Goal: Find specific page/section: Find specific page/section

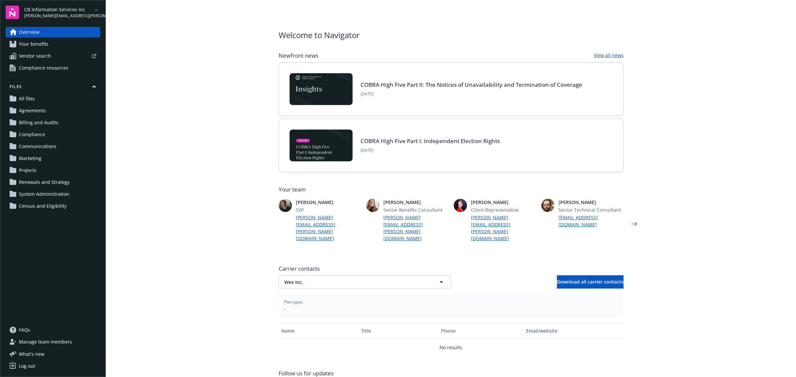
scroll to position [33, 0]
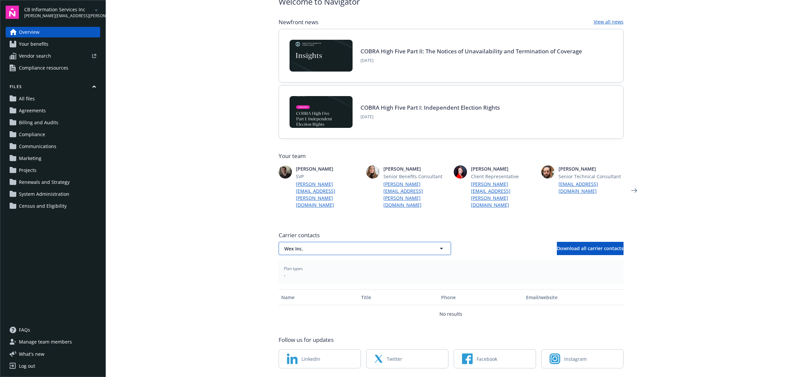
drag, startPoint x: 361, startPoint y: 229, endPoint x: 360, endPoint y: 234, distance: 5.0
click at [361, 245] on span "Wex Inc." at bounding box center [353, 248] width 138 height 7
click at [307, 263] on div "CIGNA" at bounding box center [364, 268] width 163 height 10
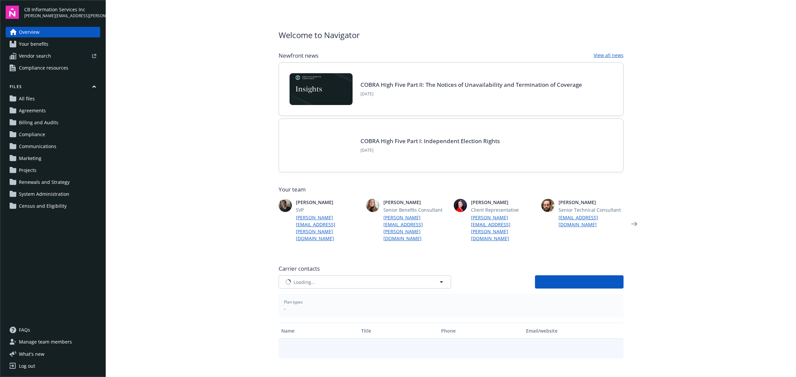
type input "CIGNA"
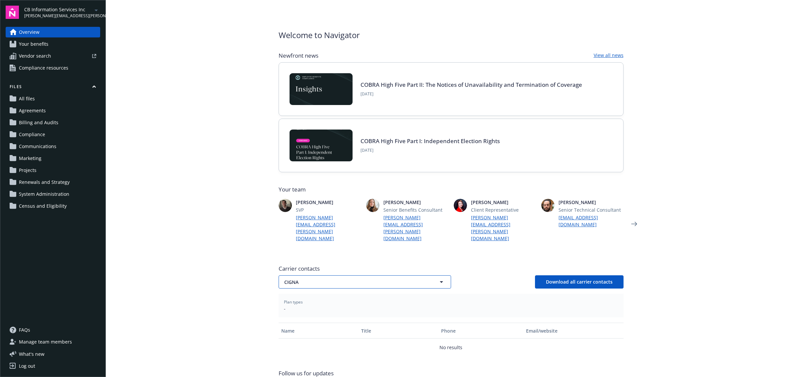
click at [298, 276] on button "CIGNA" at bounding box center [365, 282] width 172 height 13
click at [296, 371] on strong "Wex Inc." at bounding box center [295, 374] width 19 height 6
drag, startPoint x: 303, startPoint y: 261, endPoint x: 302, endPoint y: 266, distance: 4.7
click at [302, 279] on span "Wex Inc." at bounding box center [353, 282] width 138 height 7
click at [307, 352] on strong "Navia Benefit Solutions" at bounding box center [312, 355] width 53 height 6
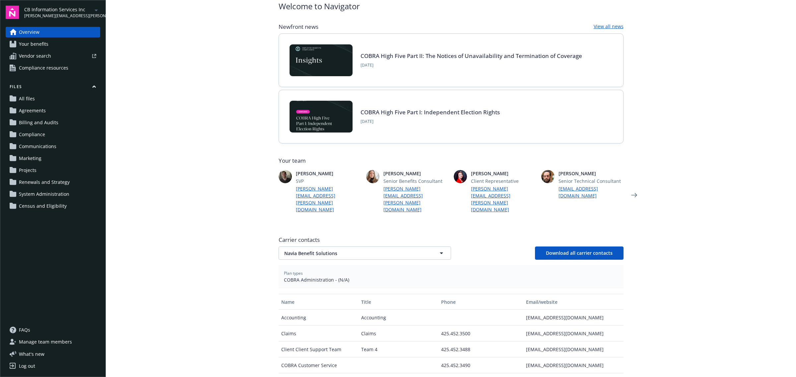
scroll to position [41, 0]
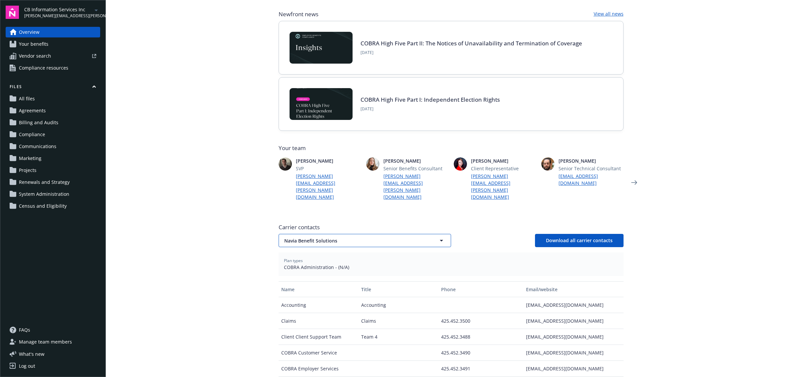
click at [308, 237] on span "Navia Benefit Solutions" at bounding box center [353, 240] width 138 height 7
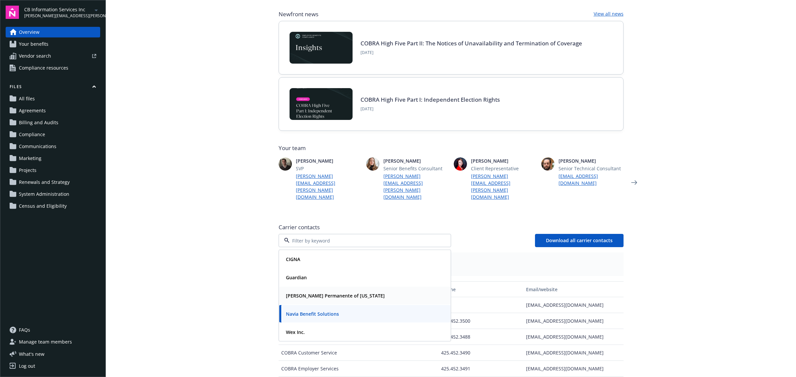
click at [298, 293] on strong "[PERSON_NAME] Permanente of [US_STATE]" at bounding box center [335, 296] width 99 height 6
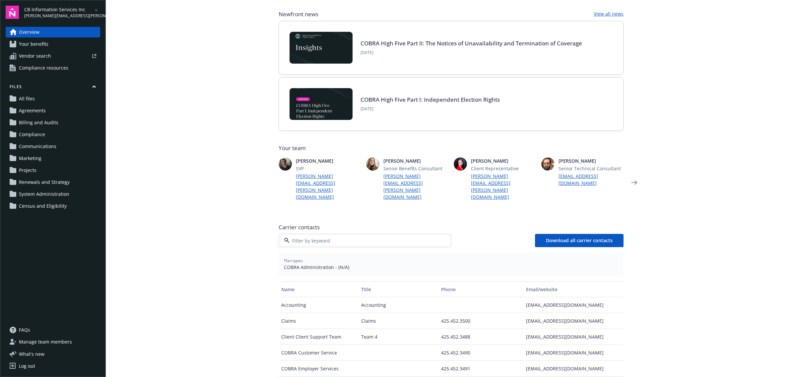
scroll to position [33, 0]
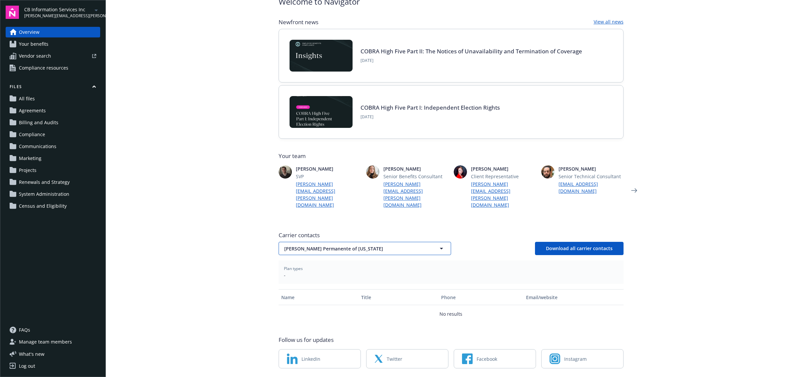
click at [332, 245] on span "[PERSON_NAME] Permanente of [US_STATE]" at bounding box center [353, 248] width 138 height 7
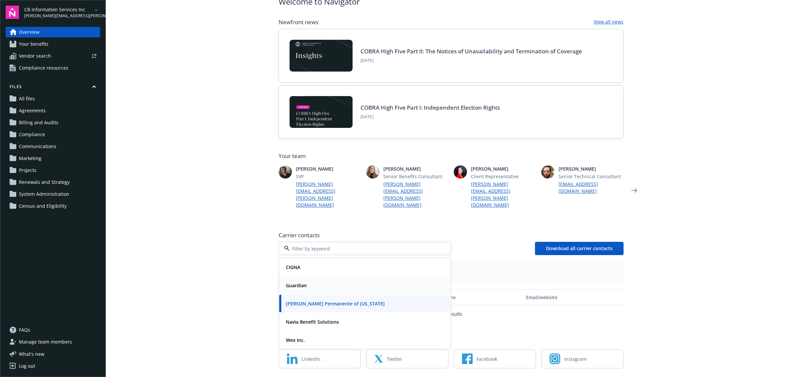
click at [312, 281] on div "Guardian" at bounding box center [364, 286] width 163 height 10
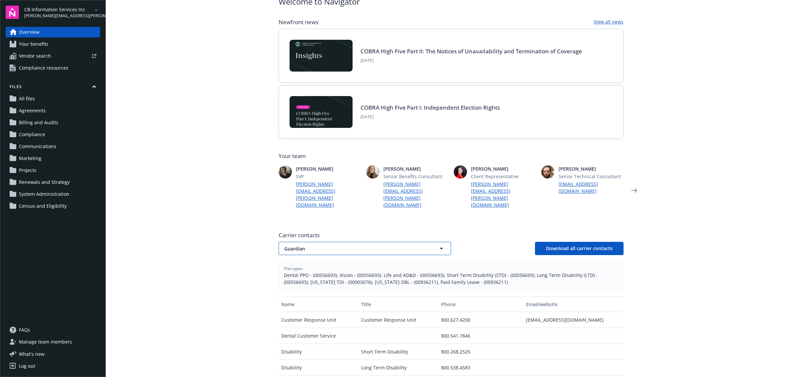
click at [312, 245] on span "Guardian" at bounding box center [353, 248] width 138 height 7
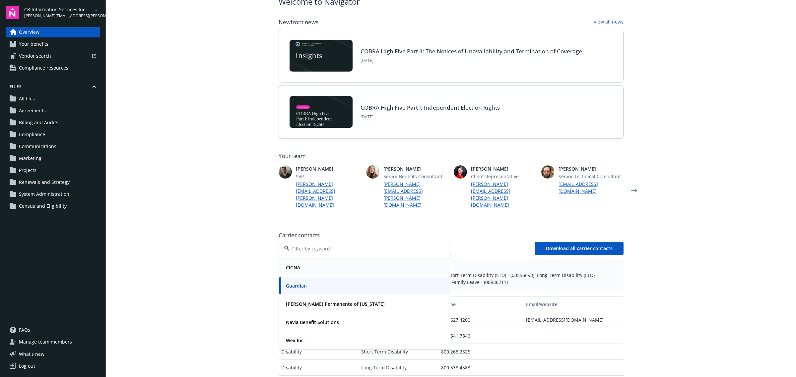
click at [304, 263] on div "CIGNA" at bounding box center [364, 268] width 163 height 10
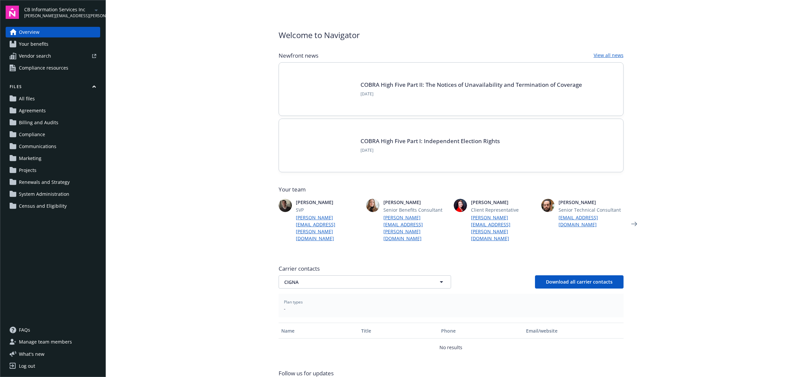
scroll to position [33, 0]
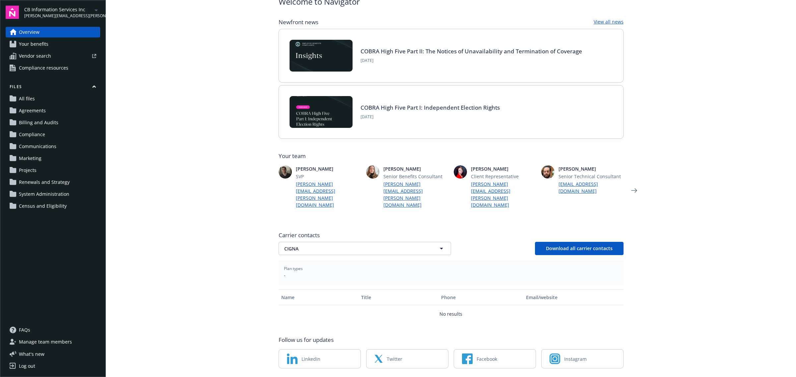
click at [329, 231] on div "Carrier contacts CIGNA CIGNA Download all carrier contacts" at bounding box center [451, 243] width 345 height 24
click at [327, 242] on button "CIGNA" at bounding box center [365, 248] width 172 height 13
click at [313, 281] on div "Guardian" at bounding box center [364, 286] width 163 height 10
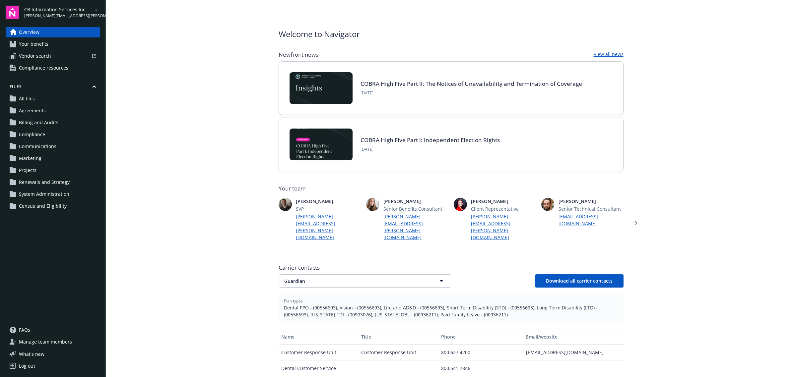
scroll to position [0, 0]
